Goal: Obtain resource: Download file/media

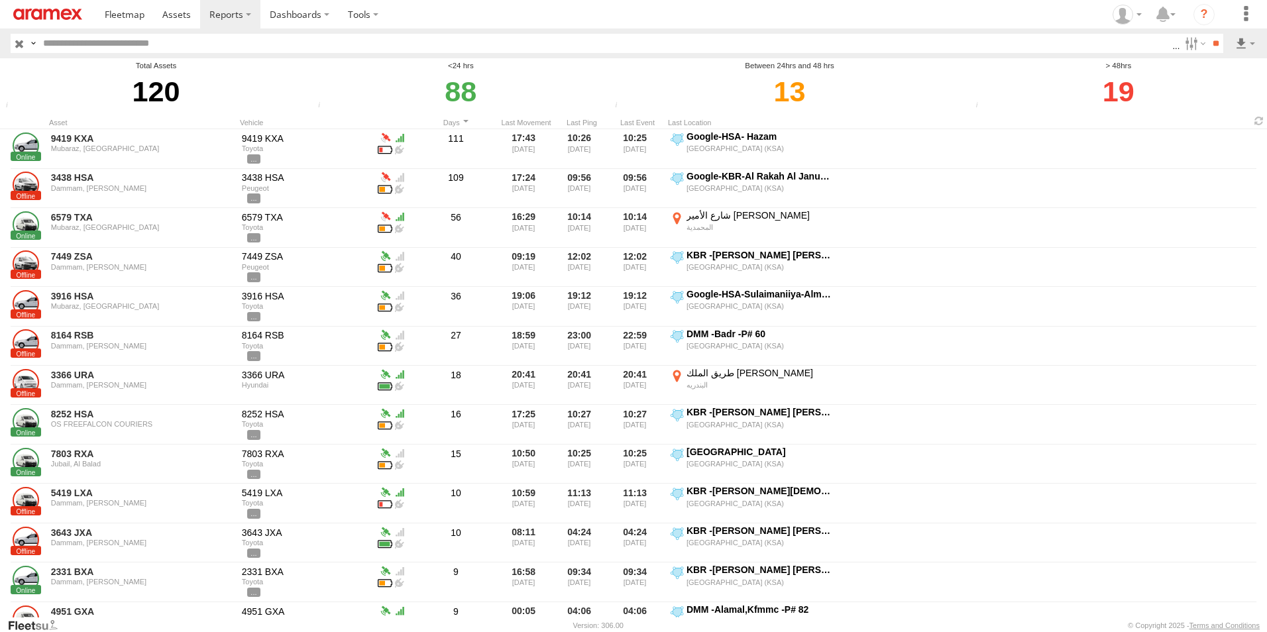
scroll to position [0, 1]
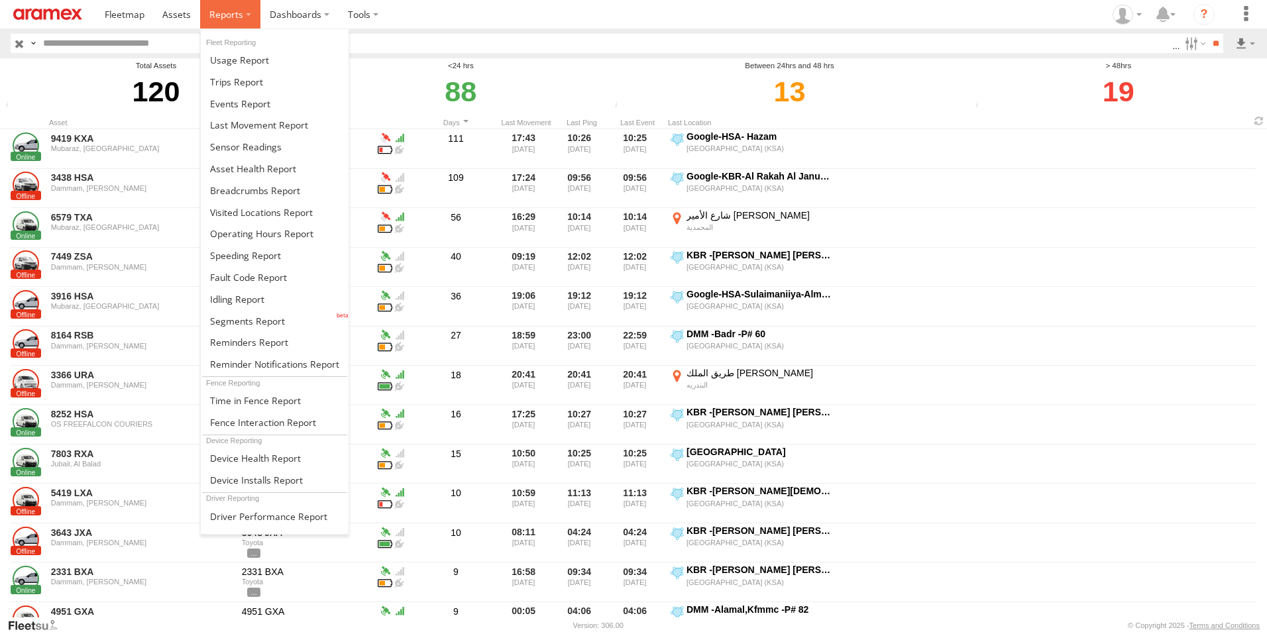
click at [242, 14] on label at bounding box center [230, 14] width 60 height 28
click at [260, 254] on span at bounding box center [245, 255] width 71 height 13
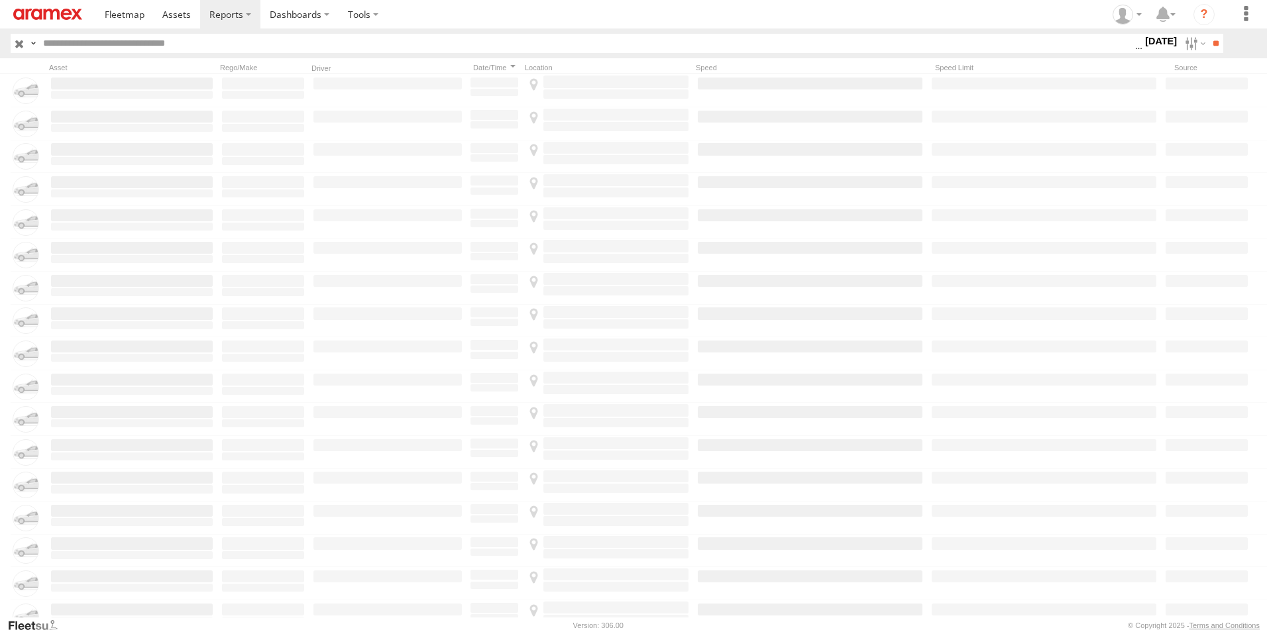
scroll to position [0, 1]
click at [1154, 44] on label "[DATE]" at bounding box center [1161, 41] width 37 height 15
click at [0, 0] on label at bounding box center [0, 0] width 0 height 0
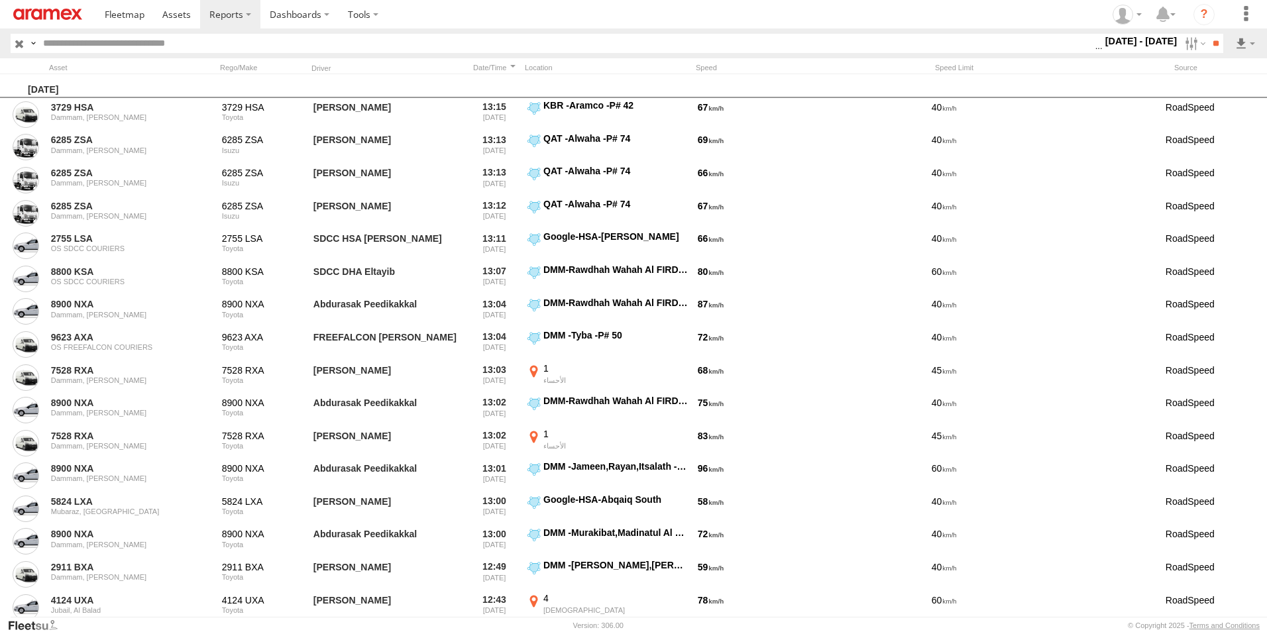
click at [0, 0] on label at bounding box center [0, 0] width 0 height 0
click at [1208, 41] on input "**" at bounding box center [1215, 43] width 15 height 19
click at [1243, 45] on label at bounding box center [1245, 43] width 23 height 19
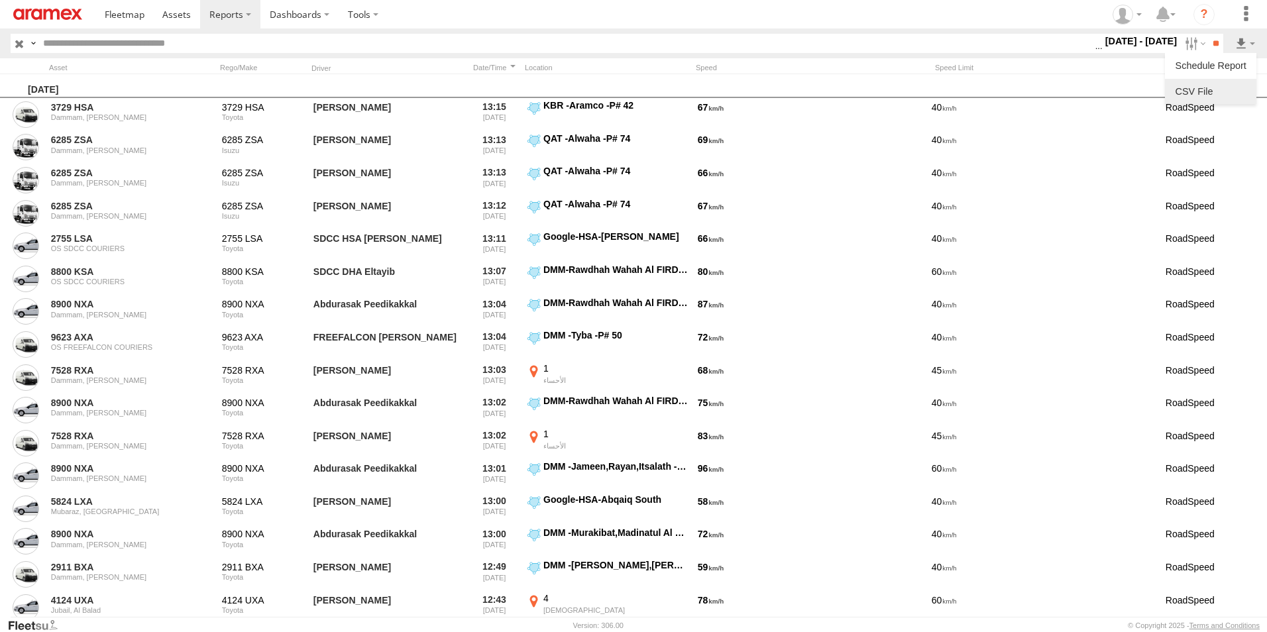
click at [1227, 96] on link at bounding box center [1210, 92] width 81 height 20
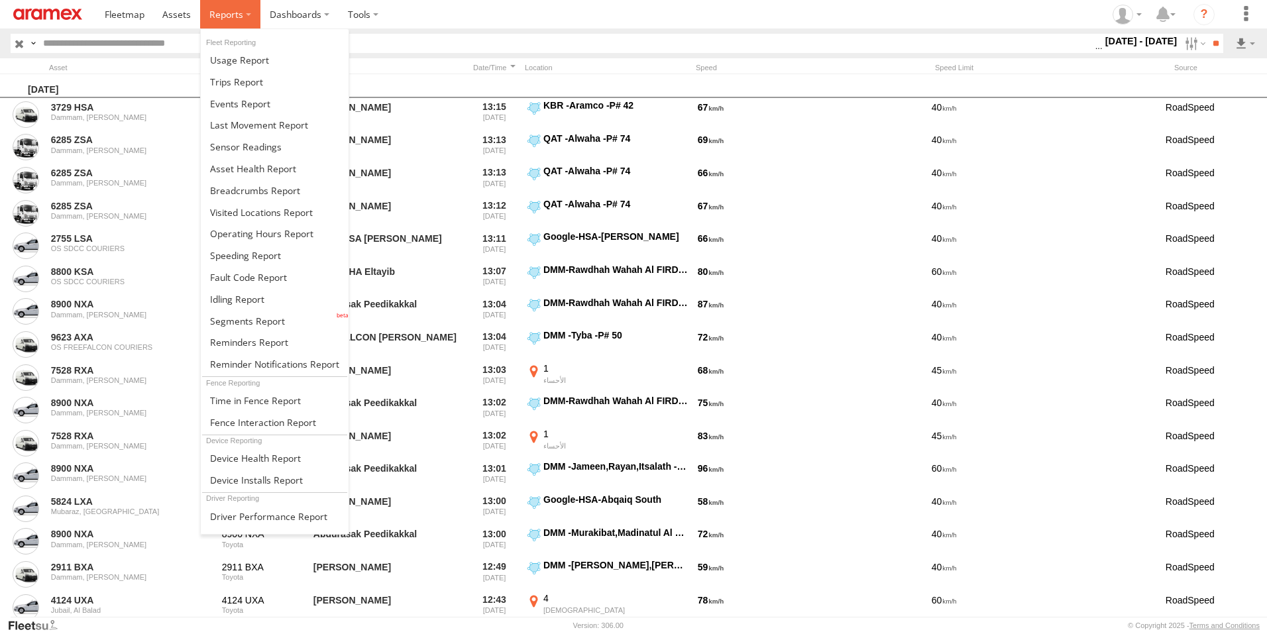
click at [245, 13] on label at bounding box center [230, 14] width 60 height 28
click at [264, 319] on span at bounding box center [247, 321] width 75 height 13
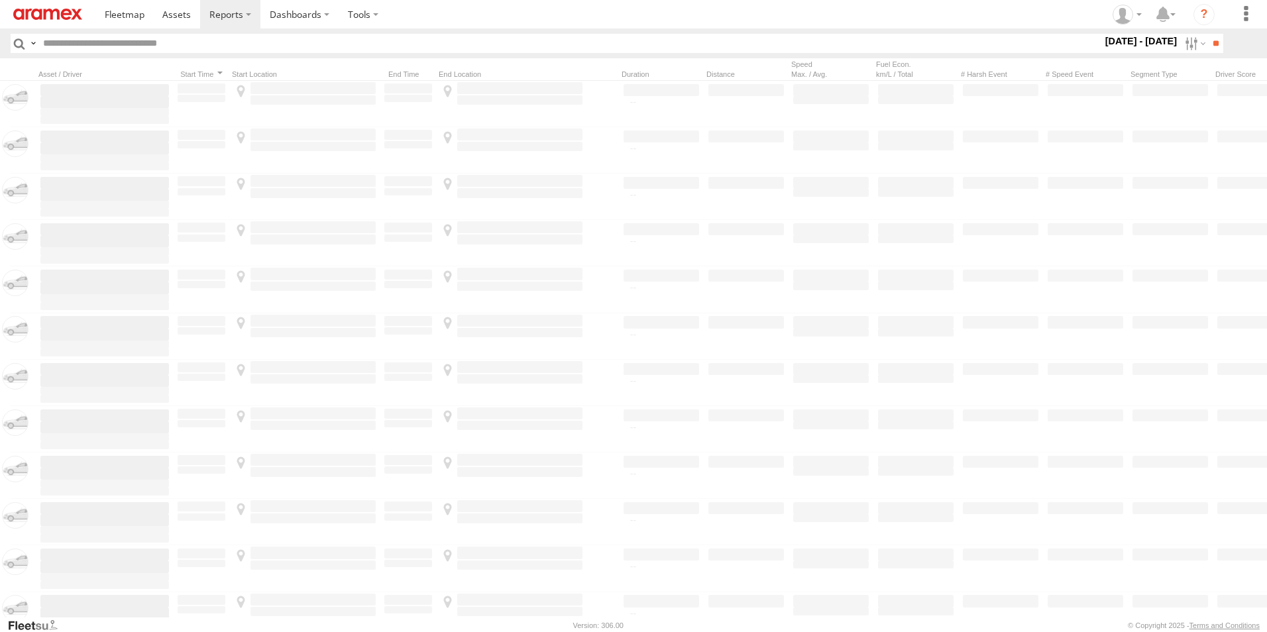
click at [0, 0] on label at bounding box center [0, 0] width 0 height 0
click at [0, 0] on span "[GEOGRAPHIC_DATA] (KSA)" at bounding box center [0, 0] width 0 height 0
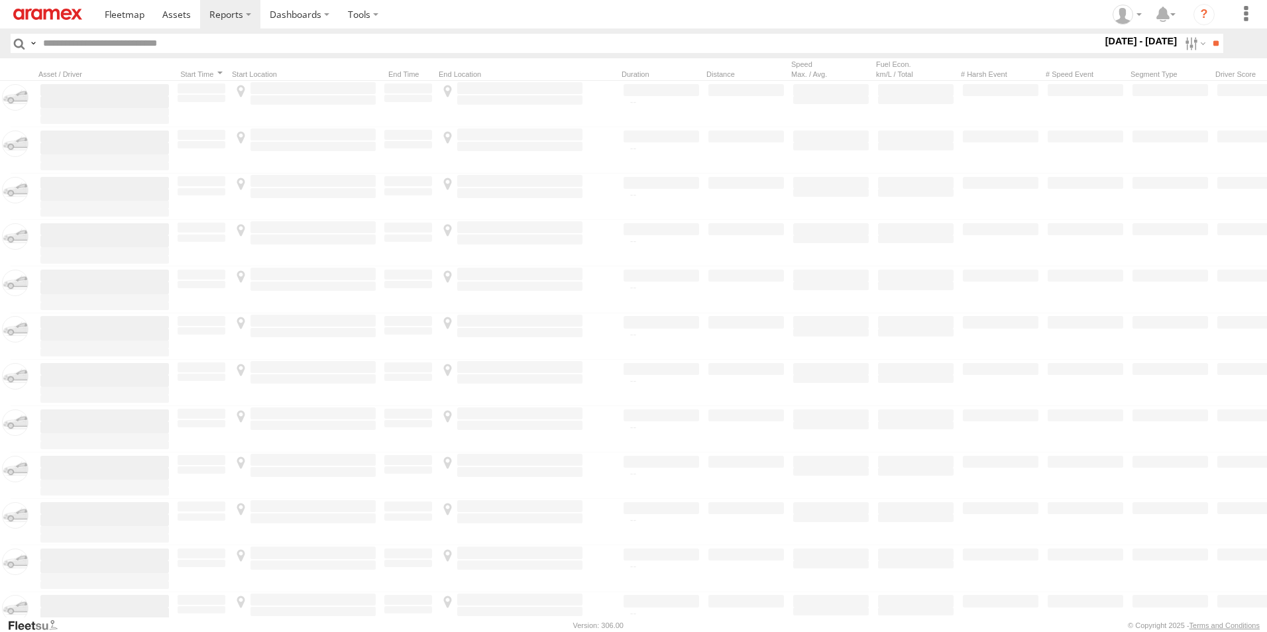
click at [0, 0] on span "DHA - Dharan" at bounding box center [0, 0] width 0 height 0
click at [0, 0] on span "DHA Logistics" at bounding box center [0, 0] width 0 height 0
click at [0, 0] on span "Defleeted Vehicles DHA" at bounding box center [0, 0] width 0 height 0
click at [1209, 41] on input "**" at bounding box center [1215, 43] width 15 height 19
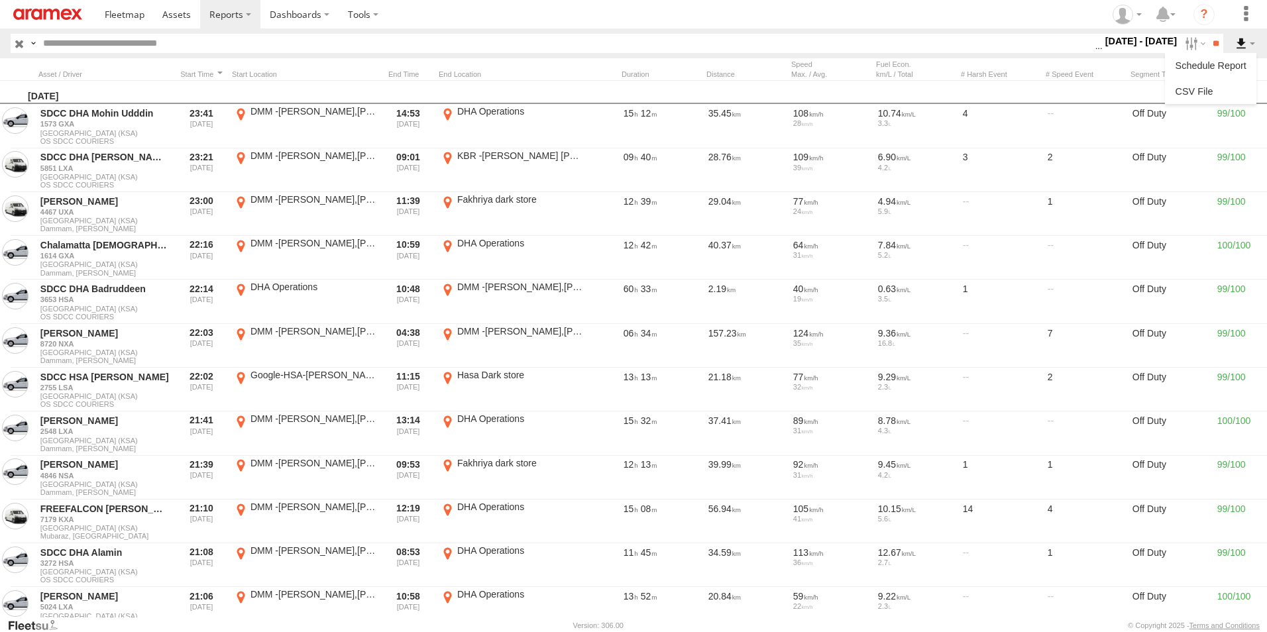
click at [1239, 38] on label at bounding box center [1245, 43] width 23 height 19
click at [1191, 88] on link at bounding box center [1210, 92] width 81 height 20
